Goal: Task Accomplishment & Management: Complete application form

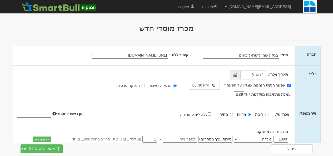
scroll to position [105, 0]
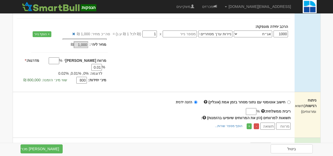
click at [10, 76] on div "מינ׳ יחידות: 800 שווי מינ׳ הזמנה: 800,000 ₪" at bounding box center [58, 80] width 98 height 8
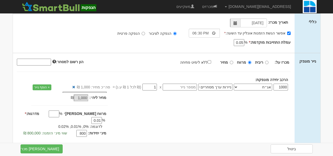
scroll to position [53, 0]
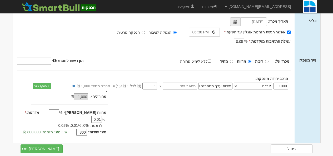
click at [59, 114] on input "מרווח מקס׳" at bounding box center [54, 113] width 11 height 7
click at [123, 116] on div "מחיר מינ׳: 1,000 ₪ * %" at bounding box center [154, 114] width 282 height 47
click at [211, 61] on input "ללא לימיט פתיחה" at bounding box center [209, 60] width 3 height 3
checkbox input "true"
click at [162, 121] on div "מחיר מינ׳: 1,000 ₪ * %" at bounding box center [154, 114] width 282 height 47
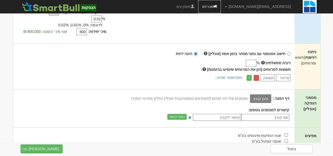
scroll to position [153, 0]
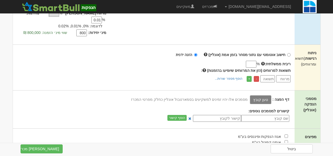
click at [247, 61] on input "ריבית ממשלתית:" at bounding box center [251, 64] width 11 height 7
type input "4.5"
click at [279, 75] on input "number" at bounding box center [283, 78] width 14 height 7
type input "0"
click at [270, 75] on input "number" at bounding box center [268, 78] width 14 height 7
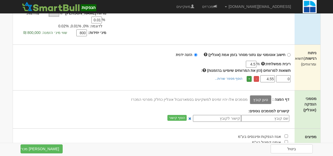
type input "4.55"
click at [249, 76] on link "+" at bounding box center [249, 79] width 5 height 6
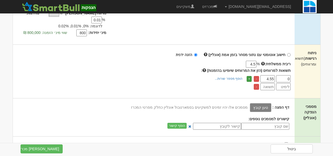
click at [249, 76] on link "+" at bounding box center [249, 79] width 5 height 6
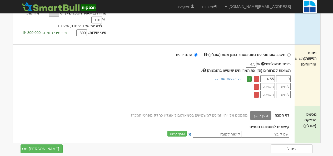
click at [249, 76] on link "+" at bounding box center [249, 79] width 5 height 6
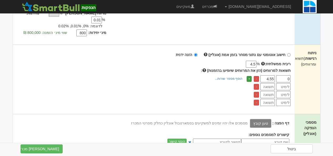
click at [249, 76] on link "+" at bounding box center [249, 79] width 5 height 6
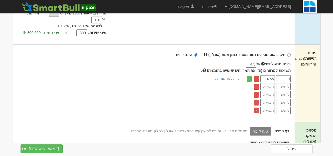
click at [284, 84] on input "number" at bounding box center [283, 86] width 14 height 7
type input "0.01"
click at [284, 91] on input "number" at bounding box center [283, 94] width 14 height 7
type input "0.02"
click at [284, 99] on input "number" at bounding box center [283, 102] width 14 height 7
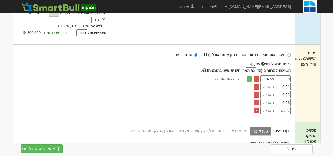
type input "0.03"
click at [285, 107] on input "number" at bounding box center [283, 110] width 14 height 7
type input "0.04"
click at [270, 83] on input "number" at bounding box center [268, 86] width 14 height 7
type input "4"
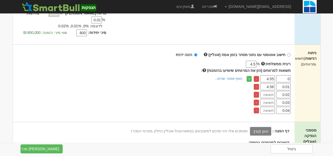
type input "4.56"
click at [270, 91] on input "number" at bounding box center [268, 94] width 14 height 7
click at [275, 75] on input "4.55" at bounding box center [268, 78] width 14 height 7
click at [268, 107] on input "number" at bounding box center [268, 110] width 14 height 7
click at [269, 91] on input "number" at bounding box center [268, 94] width 14 height 7
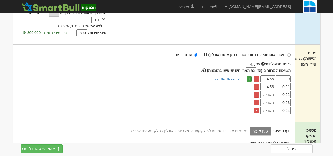
click at [251, 76] on link "+" at bounding box center [249, 79] width 5 height 6
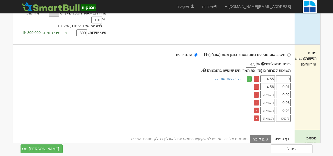
click at [284, 108] on tbody "0 4.55 - 0.01 4.56 - 0.02 - 0.03 - 0.04 - -" at bounding box center [272, 98] width 38 height 47
click at [284, 115] on input "number" at bounding box center [283, 118] width 14 height 7
type input "0.05"
click at [270, 115] on input "number" at bounding box center [268, 118] width 14 height 7
type input "4.60"
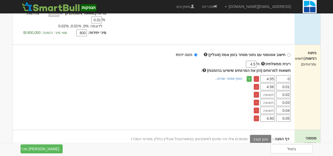
click at [271, 107] on input "number" at bounding box center [268, 110] width 14 height 7
type input "4.59"
click at [270, 99] on input "number" at bounding box center [268, 102] width 14 height 7
type input "458"
click at [271, 91] on input "number" at bounding box center [268, 94] width 14 height 7
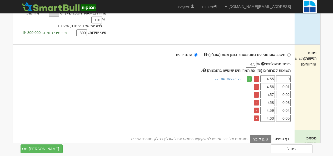
click at [270, 91] on input "457" at bounding box center [268, 94] width 14 height 7
type input "4.57"
click at [270, 99] on input "458" at bounding box center [268, 102] width 14 height 7
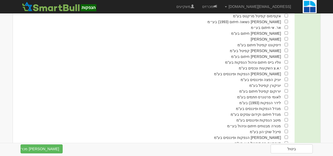
scroll to position [401, 0]
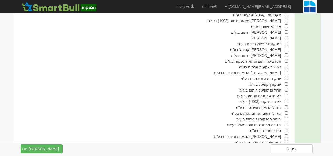
type input "4.58"
click at [286, 94] on input "checkbox" at bounding box center [286, 95] width 3 height 3
checkbox input "true"
click at [286, 100] on input "checkbox" at bounding box center [286, 101] width 3 height 3
checkbox input "true"
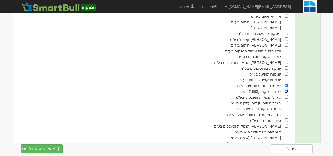
scroll to position [422, 0]
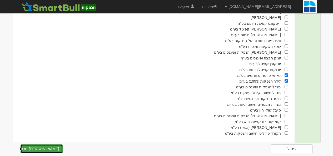
click at [55, 147] on button "צור מכרז" at bounding box center [42, 149] width 42 height 9
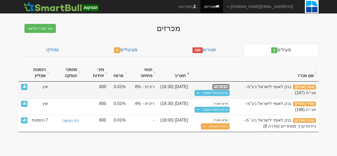
click at [223, 86] on link "פרטי מכרז" at bounding box center [220, 87] width 17 height 6
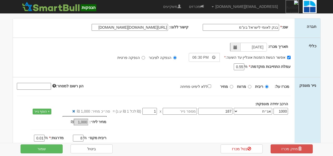
scroll to position [29, 0]
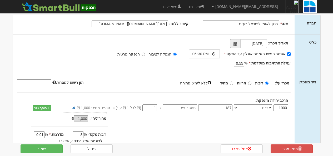
click at [211, 83] on input "ללא לימיט פתיחה" at bounding box center [209, 82] width 3 height 3
checkbox input "true"
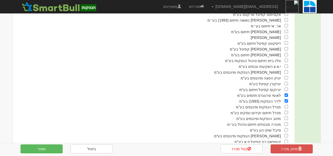
scroll to position [513, 0]
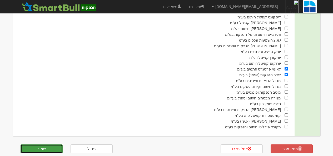
click at [47, 149] on button "שמור" at bounding box center [42, 149] width 42 height 9
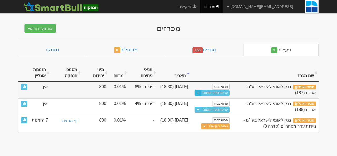
click at [198, 93] on span "button" at bounding box center [198, 93] width 2 height 1
click at [201, 101] on link "הצג טבלת רגישות" at bounding box center [209, 102] width 42 height 7
click at [218, 93] on link "עריכת נוסח הזמנה" at bounding box center [215, 93] width 28 height 6
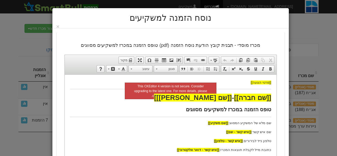
click at [243, 124] on p "שם מלא של המשקיע המסווג: [[שם משקיע]]" at bounding box center [170, 123] width 201 height 6
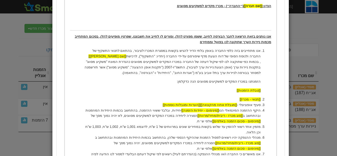
scroll to position [171, 0]
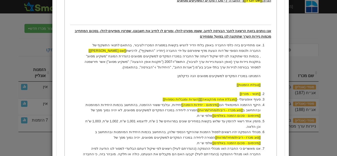
click at [235, 92] on li "[[תנאי - מכרז]]" at bounding box center [170, 94] width 180 height 6
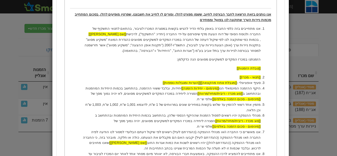
scroll to position [193, 0]
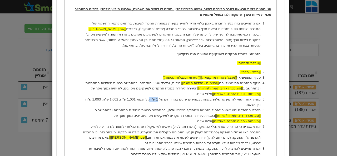
drag, startPoint x: 159, startPoint y: 98, endPoint x: 166, endPoint y: 101, distance: 7.8
click at [166, 101] on li "מזמין אחד רשאי להזמין עד שלוש בקשות במחירים שונים במרווחים של 1 ש"ח, לדוגמא 1,0…" at bounding box center [170, 102] width 180 height 11
drag, startPoint x: 187, startPoint y: 100, endPoint x: 203, endPoint y: 100, distance: 16.6
click at [203, 100] on li "מזמין אחד רשאי להזמין עד שלוש בקשות במחירים שונים במרווחים של 0.01% , לדוגמא 1,…" at bounding box center [170, 102] width 180 height 11
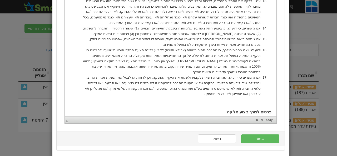
scroll to position [495, 0]
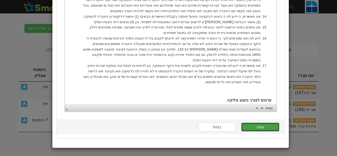
click at [267, 127] on button "שמור" at bounding box center [260, 127] width 38 height 9
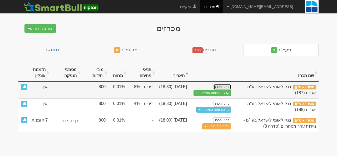
click at [225, 86] on link "פרטי מכרז" at bounding box center [222, 87] width 17 height 6
click at [196, 91] on button "Toggle Dropdown" at bounding box center [197, 93] width 7 height 6
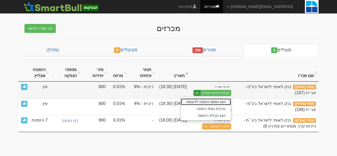
click at [199, 101] on link "הצג טופס הזמנה לדוגמה" at bounding box center [206, 102] width 50 height 7
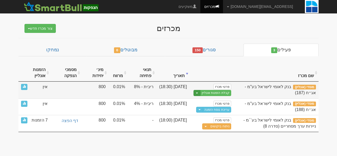
click at [197, 91] on button "Toggle Dropdown" at bounding box center [197, 93] width 7 height 6
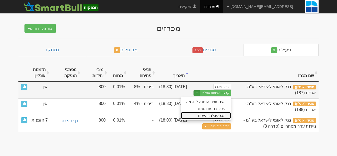
click at [218, 118] on link "הצג טבלת רגישות" at bounding box center [206, 115] width 50 height 7
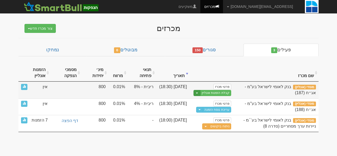
click at [198, 93] on span "button" at bounding box center [197, 93] width 2 height 1
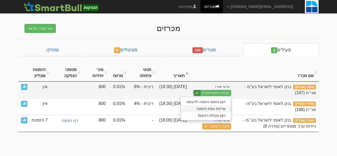
click at [210, 108] on link "עריכת נוסח הזמנה" at bounding box center [206, 108] width 50 height 7
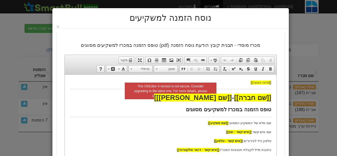
drag, startPoint x: 67, startPoint y: 84, endPoint x: 75, endPoint y: 111, distance: 28.5
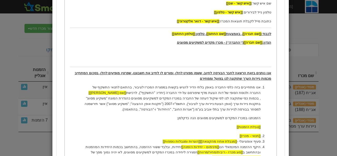
scroll to position [136, 0]
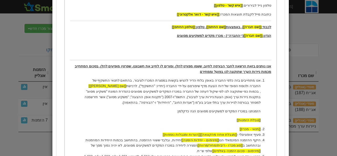
click at [12, 47] on div "נוסח הזמנה למשקיעים ×" at bounding box center [168, 78] width 337 height 156
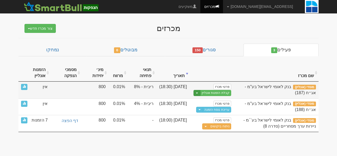
click at [199, 95] on button "Toggle Dropdown" at bounding box center [197, 93] width 7 height 6
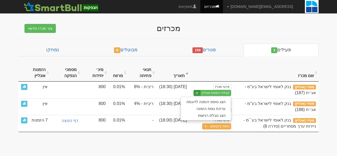
click at [200, 68] on th at bounding box center [212, 73] width 44 height 18
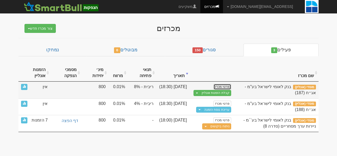
click at [219, 85] on link "פרטי מכרז" at bounding box center [222, 87] width 17 height 6
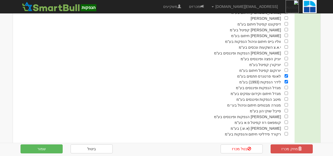
scroll to position [512, 0]
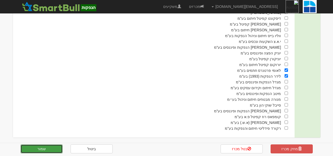
click at [48, 148] on button "שמור" at bounding box center [42, 149] width 42 height 9
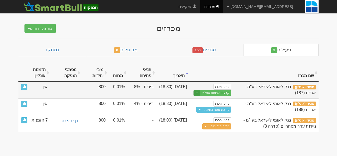
click at [195, 94] on button "Toggle Dropdown" at bounding box center [197, 93] width 7 height 6
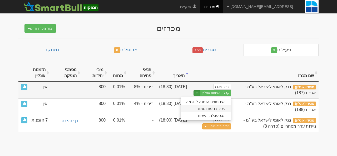
click at [203, 109] on link "עריכת נוסח הזמנה" at bounding box center [206, 108] width 50 height 7
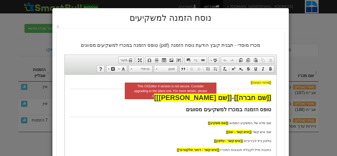
drag, startPoint x: 66, startPoint y: 83, endPoint x: 66, endPoint y: 100, distance: 16.6
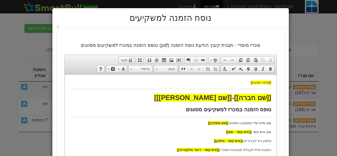
click at [251, 124] on p "שם מלא של המשקיע המסווג: [[שם משקיע]]" at bounding box center [170, 123] width 201 height 6
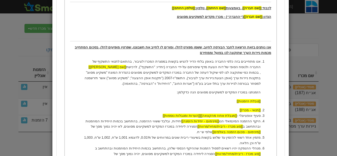
scroll to position [160, 0]
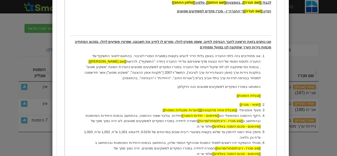
click at [121, 133] on li "מזמין אחד רשאי להזמין עד שלוש בקשות בשיעורי ריבית שונים במרווחים של 0.01%, לדוג…" at bounding box center [170, 135] width 180 height 11
drag, startPoint x: 122, startPoint y: 132, endPoint x: 130, endPoint y: 131, distance: 7.7
click at [130, 131] on li "מזמין אחד רשאי להזמין עד שלוש בקשות בשיעורי ריבית שונים במרווחים של 0.01%, לדוג…" at bounding box center [170, 135] width 180 height 11
click at [123, 132] on li "מזמין אחד רשאי להזמין עד שלוש בקשות בשיעורי ריבית שונים במרווחים של 0.01%, לדוג…" at bounding box center [170, 135] width 180 height 11
drag, startPoint x: 110, startPoint y: 133, endPoint x: 114, endPoint y: 132, distance: 4.5
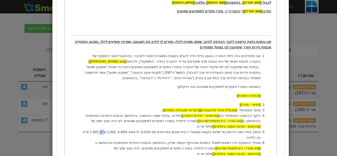
click at [114, 132] on li "מזמין אחד רשאי להזמין עד שלוש בקשות בשיעורי ריבית שונים במרווחים של 0.01%, לדוג…" at bounding box center [170, 135] width 180 height 11
drag, startPoint x: 110, startPoint y: 133, endPoint x: 117, endPoint y: 134, distance: 6.6
click at [117, 134] on li "מזמין אחד רשאי להזמין עד שלוש בקשות בשיעורי ריבית שונים במרווחים של 0.01%, לדוג…" at bounding box center [170, 135] width 180 height 11
click at [98, 132] on li "מזמין אחד רשאי להזמין עד שלוש בקשות בשיעורי ריבית שונים במרווחים של 0.01%, לדוג…" at bounding box center [170, 135] width 180 height 11
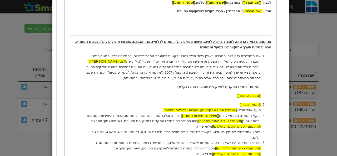
click at [98, 132] on li "מזמין אחד רשאי להזמין עד שלוש בקשות בשיעורי ריבית שונים במרווחים של 0.01%, לדוג…" at bounding box center [170, 135] width 180 height 11
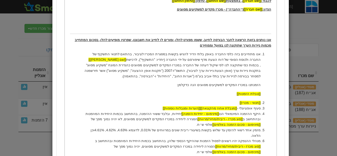
scroll to position [163, 0]
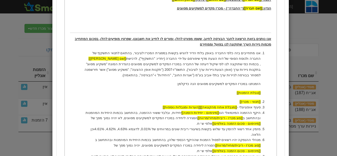
click at [113, 100] on li "[[תנאי - מכרז]]" at bounding box center [170, 102] width 180 height 6
click at [107, 142] on li "מנהלי ההנפקה יהיו רשאים לפסול הזמנות שההיקף הכספי שלהן, בהתחשב בכמות היחידות המ…" at bounding box center [170, 146] width 180 height 16
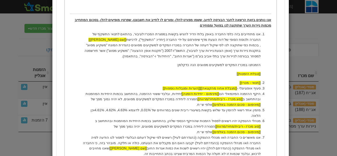
scroll to position [188, 0]
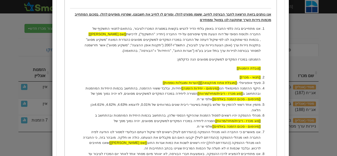
click at [116, 118] on li "מנהלי ההנפקה יהיו רשאים לפסול הזמנות שההיקף הכספי שלהן, בהתחשב בכמות היחידות המ…" at bounding box center [170, 121] width 180 height 16
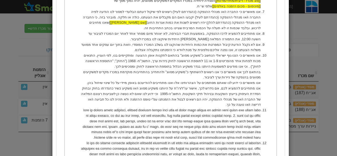
scroll to position [314, 0]
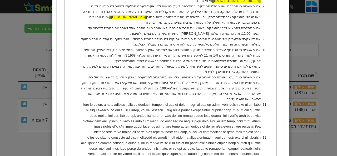
click at [25, 54] on div "נוסח הזמנה למשקיעים ×" at bounding box center [168, 78] width 337 height 156
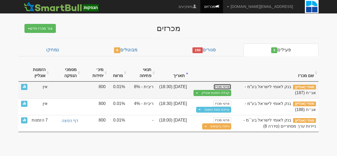
click at [219, 85] on link "פרטי מכרז" at bounding box center [222, 87] width 17 height 6
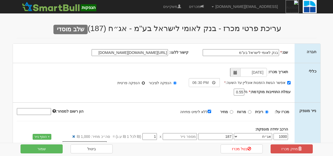
click at [145, 82] on input "הנפקה פרטית" at bounding box center [143, 82] width 3 height 3
radio input "true"
click at [175, 83] on input "הנפקה לציבור" at bounding box center [174, 82] width 3 height 3
radio input "true"
click at [208, 10] on link "מכרזים" at bounding box center [196, 6] width 23 height 13
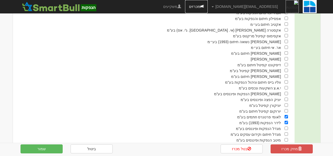
scroll to position [513, 0]
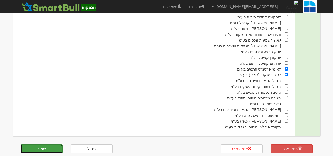
click at [53, 147] on button "שמור" at bounding box center [42, 149] width 42 height 9
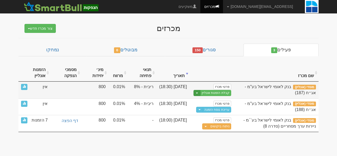
click at [196, 94] on button "Toggle Dropdown" at bounding box center [197, 93] width 7 height 6
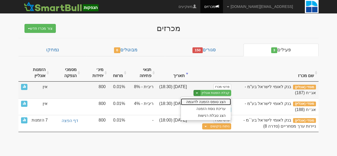
click at [203, 102] on link "הצג טופס הזמנה לדוגמה" at bounding box center [206, 102] width 50 height 7
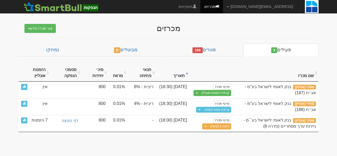
click at [259, 74] on th "שם מכרז" at bounding box center [276, 73] width 85 height 18
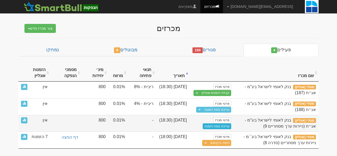
click at [212, 127] on link "עריכת נוסח הזמנה" at bounding box center [217, 127] width 28 height 6
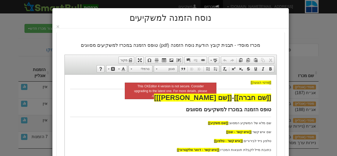
drag, startPoint x: 66, startPoint y: 88, endPoint x: 72, endPoint y: 128, distance: 40.5
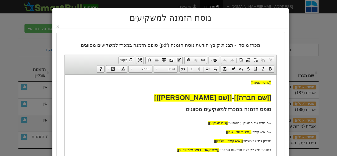
click at [120, 124] on p "שם מלא של המשקיע המסווג: [[שם משקיע]]" at bounding box center [170, 123] width 201 height 6
click at [171, 134] on p "שם איש קשר: [[איש קשר - שם]]" at bounding box center [170, 132] width 201 height 6
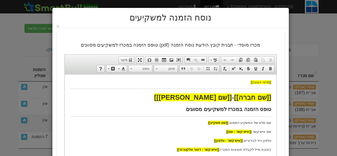
scroll to position [17, 0]
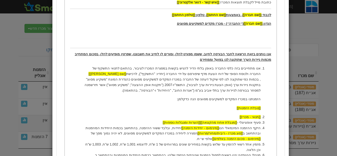
scroll to position [81, 0]
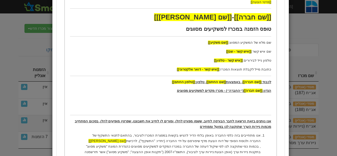
click at [23, 51] on div "נוסח הזמנה למשקיעים ×" at bounding box center [168, 78] width 337 height 156
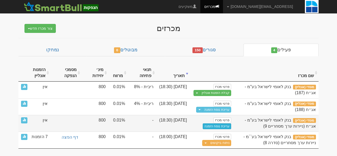
click at [210, 126] on link "עריכת נוסח הזמנה" at bounding box center [217, 127] width 28 height 6
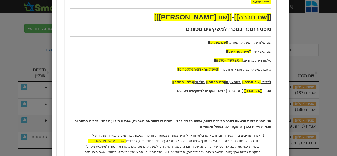
scroll to position [0, 0]
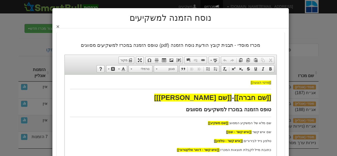
click at [60, 27] on button "×" at bounding box center [57, 27] width 3 height 6
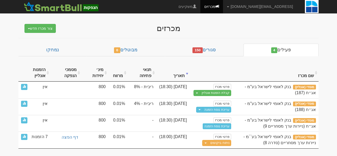
click at [8, 59] on body "gurp@leumipartners.com הגדרות חשבונות הנפקה תבניות הודעות קיבול X" at bounding box center [168, 78] width 337 height 156
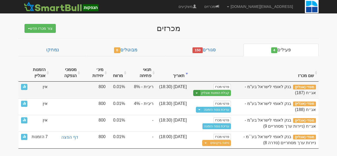
click at [198, 93] on span "button" at bounding box center [197, 93] width 2 height 1
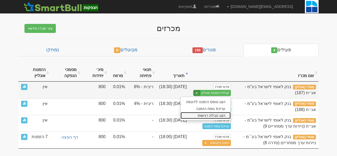
click at [201, 116] on link "הצג טבלת רגישות" at bounding box center [206, 115] width 50 height 7
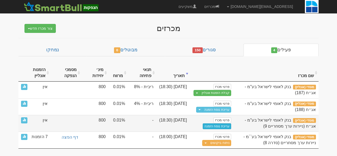
click at [214, 126] on link "עריכת נוסח הזמנה" at bounding box center [217, 127] width 28 height 6
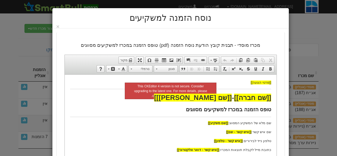
click at [235, 121] on p "שם מלא של המשקיע המסווג: [[שם משקיע]]" at bounding box center [170, 123] width 201 height 6
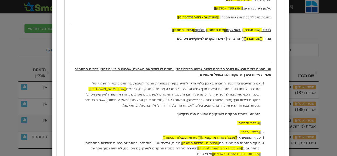
scroll to position [177, 0]
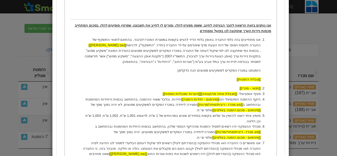
click at [194, 116] on li "מזמין אחד רשאי להזמין עד שלוש בקשות במחירים שונים במרווחים של 1 ש"ח, לדוגמא 1,0…" at bounding box center [170, 118] width 180 height 11
drag, startPoint x: 157, startPoint y: 117, endPoint x: 164, endPoint y: 116, distance: 7.7
click at [164, 116] on li "מזמין אחד רשאי להזמין עד שלוש בקשות במרווחים שונים במרווחים של 1 ש"ח, לדוגמא 1,…" at bounding box center [170, 118] width 180 height 11
drag, startPoint x: 158, startPoint y: 115, endPoint x: 165, endPoint y: 115, distance: 7.2
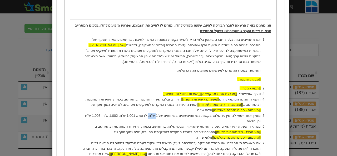
click at [165, 115] on li "מזמין אחד רשאי להזמין עד שלוש בקשות במרווחים שונים במרווחים של 1 ש"ח, לדוגמא 1,…" at bounding box center [170, 118] width 180 height 11
drag, startPoint x: 128, startPoint y: 115, endPoint x: 135, endPoint y: 114, distance: 7.0
click at [135, 114] on li "מזמין אחד רשאי להזמין עד שלוש בקשות במרווחים שונים במרווחים של 0.01%, לדוגמא 1,…" at bounding box center [170, 118] width 180 height 11
click at [129, 115] on li "מזמין אחד רשאי להזמין עד שלוש בקשות במרווחים שונים במרווחים של 0.01%, לדוגמא 1,…" at bounding box center [170, 118] width 180 height 11
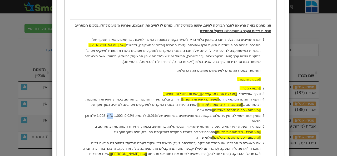
drag, startPoint x: 117, startPoint y: 116, endPoint x: 123, endPoint y: 115, distance: 6.3
click at [123, 115] on li "מזמין אחד רשאי להזמין עד שלוש בקשות במרווחים שונים במרווחים של 0.01%, לדוגמא 0.…" at bounding box center [170, 118] width 180 height 11
drag, startPoint x: 112, startPoint y: 115, endPoint x: 120, endPoint y: 116, distance: 7.9
click at [120, 116] on li "מזמין אחד רשאי להזמין עד שלוש בקשות במרווחים שונים במרווחים של 0.01%, לדוגמא 0.…" at bounding box center [170, 118] width 180 height 11
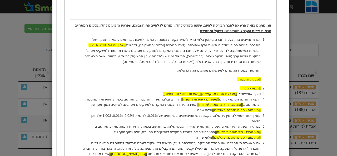
click at [128, 115] on li "מזמין אחד רשאי להזמין עד שלוש בקשות במרווחים שונים במרווחים של 0.01%, לדוגמא 0.…" at bounding box center [170, 118] width 180 height 11
drag, startPoint x: 123, startPoint y: 115, endPoint x: 131, endPoint y: 114, distance: 8.8
click at [131, 114] on li "מזמין אחד רשאי להזמין עד שלוש בקשות במרווחים שונים במרווחים של 0.01%, לדוגמא 0.…" at bounding box center [170, 118] width 180 height 11
copy li "0.01%"
drag, startPoint x: 105, startPoint y: 115, endPoint x: 114, endPoint y: 114, distance: 9.3
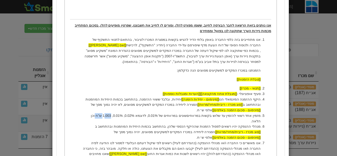
click at [114, 114] on li "מזמין אחד רשאי להזמין עד שלוש בקשות במרווחים שונים במרווחים של 0.01%, לדוגמא 0.…" at bounding box center [170, 118] width 180 height 11
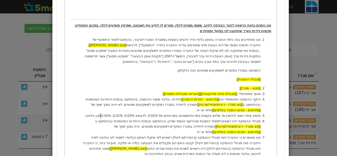
click at [111, 115] on li "מזמין אחד רשאי להזמין עד שלוש בקשות במרווחים שונים במרווחים של 0.01%, לדוגמא 0.…" at bounding box center [170, 116] width 180 height 6
click at [110, 116] on li "מזמין אחד רשאי להזמין עד שלוש בקשות במרווחים שונים במרווחים של 0.01%, לדוגמא 0.…" at bounding box center [170, 116] width 180 height 6
click at [129, 115] on li "מזמין אחד רשאי להזמין עד שלוש בקשות במרווחים שונים במרווחים של 0.01%, לדוגמא 0.…" at bounding box center [170, 116] width 180 height 6
click at [139, 114] on li "מזמין אחד רשאי להזמין עד שלוש בקשות במרווחים שונים במרווחים של 0.01%, לדוגמא 0.…" at bounding box center [170, 116] width 180 height 6
click at [148, 111] on li "היקף ההזמנה המינמאלי הנו [[מינימום - יחידות הזמנה]] יחידות, ובלבד ששווי ההזמנה,…" at bounding box center [170, 105] width 180 height 16
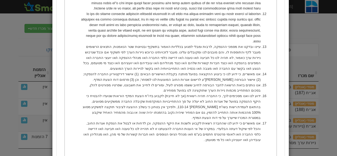
scroll to position [490, 0]
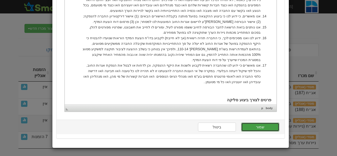
click at [257, 128] on button "שמור" at bounding box center [260, 127] width 38 height 9
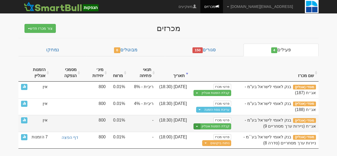
click at [196, 128] on button "Toggle Dropdown" at bounding box center [197, 127] width 7 height 6
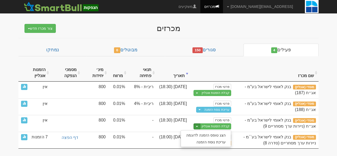
click at [239, 73] on th "שם מכרז" at bounding box center [276, 73] width 85 height 18
